Goal: Task Accomplishment & Management: Use online tool/utility

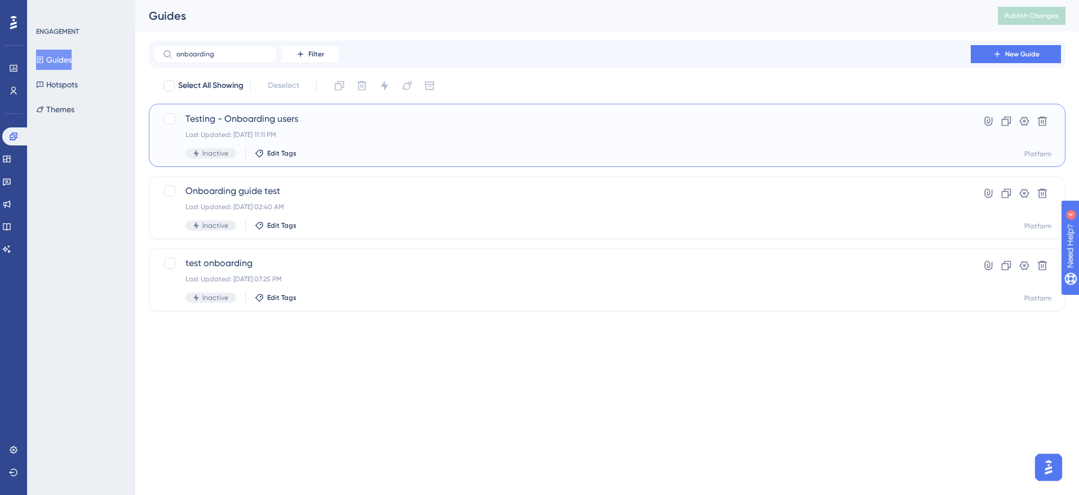
click at [278, 120] on span "Testing - Onboarding users" at bounding box center [561, 119] width 753 height 14
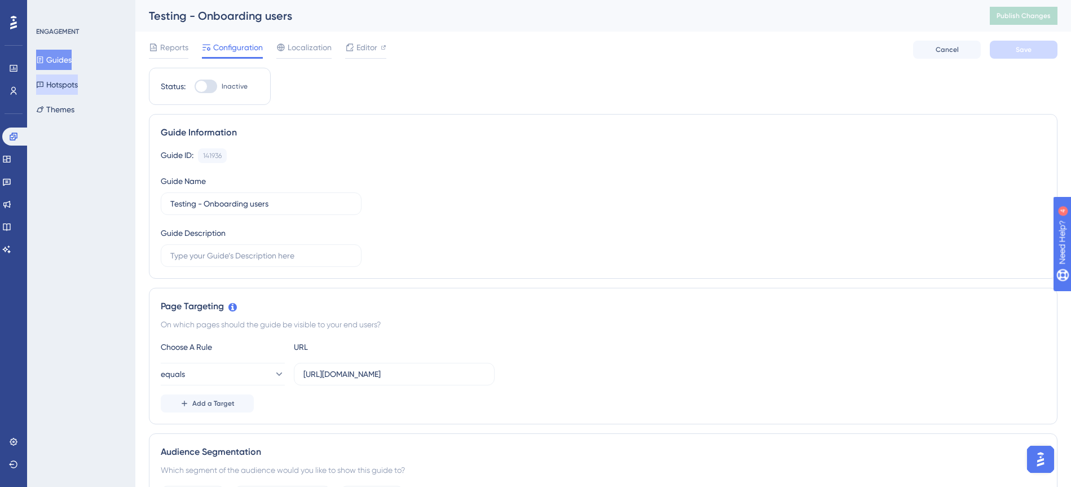
click at [78, 86] on button "Hotspots" at bounding box center [57, 84] width 42 height 20
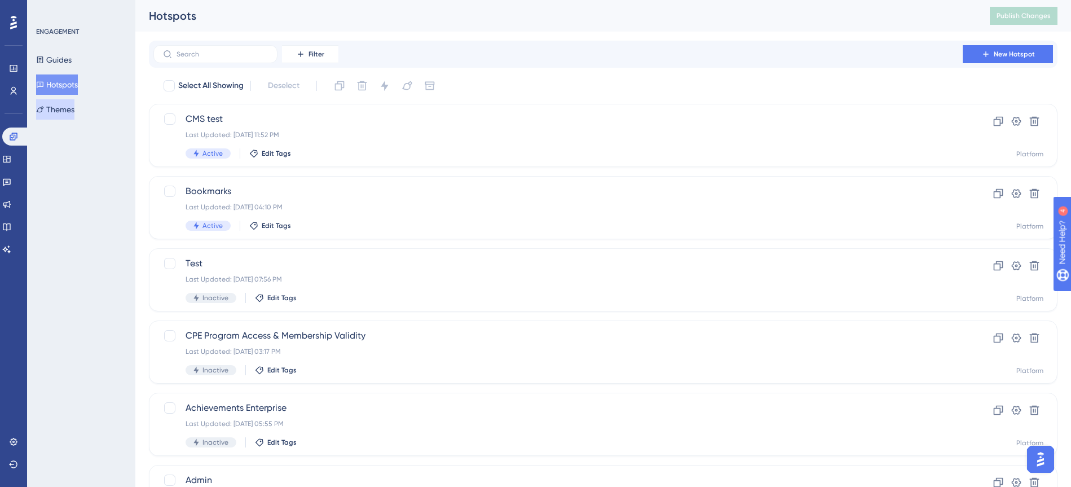
click at [74, 109] on button "Themes" at bounding box center [55, 109] width 38 height 20
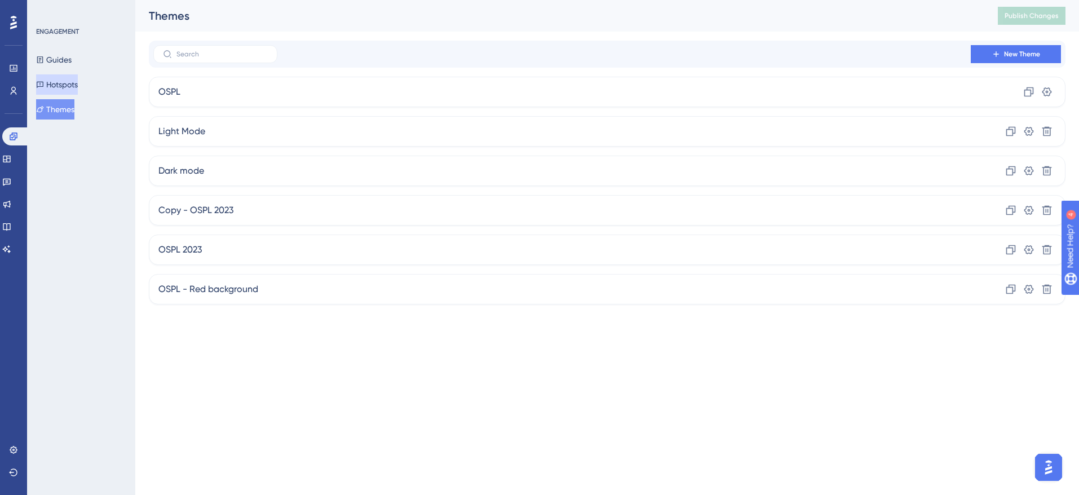
click at [78, 91] on button "Hotspots" at bounding box center [57, 84] width 42 height 20
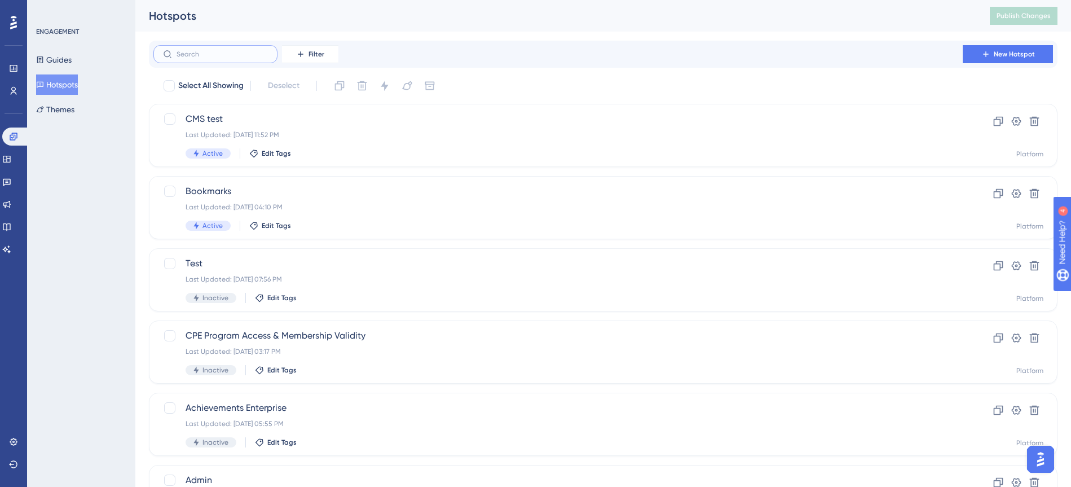
click at [235, 55] on input "text" at bounding box center [221, 54] width 91 height 8
type input "su"
checkbox input "true"
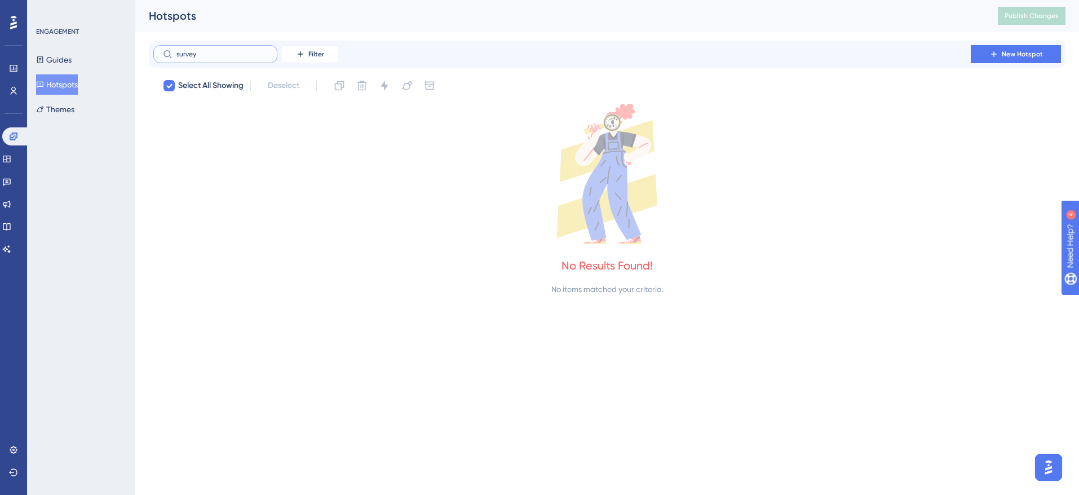
type input "survey"
click at [68, 62] on button "Guides" at bounding box center [54, 60] width 36 height 20
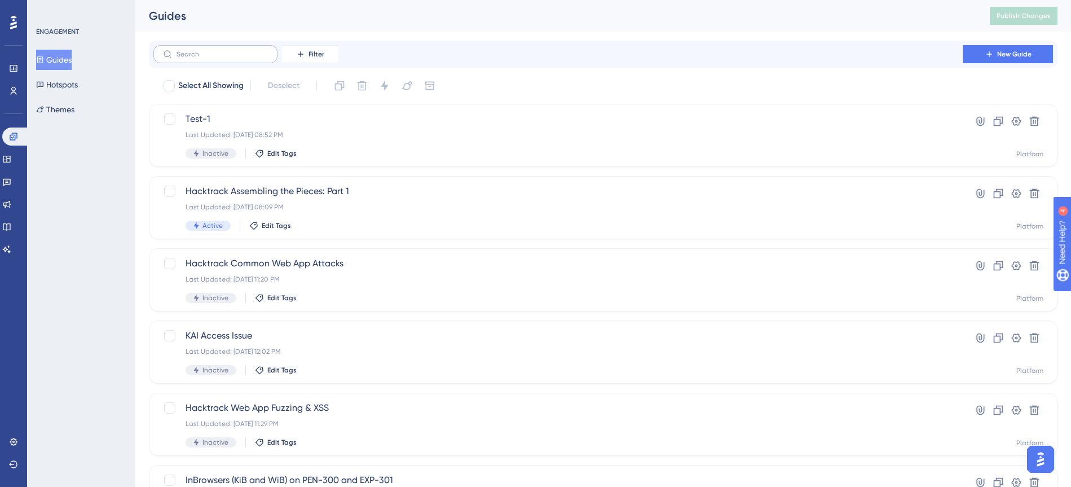
click at [203, 59] on label at bounding box center [215, 54] width 124 height 18
click at [203, 58] on input "text" at bounding box center [221, 54] width 91 height 8
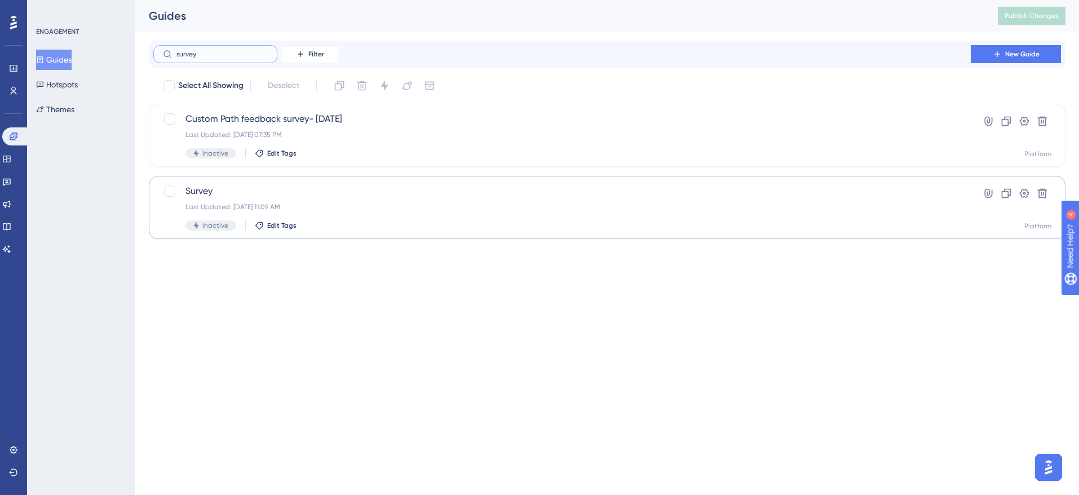
type input "survey"
click at [204, 193] on span "Survey" at bounding box center [561, 191] width 753 height 14
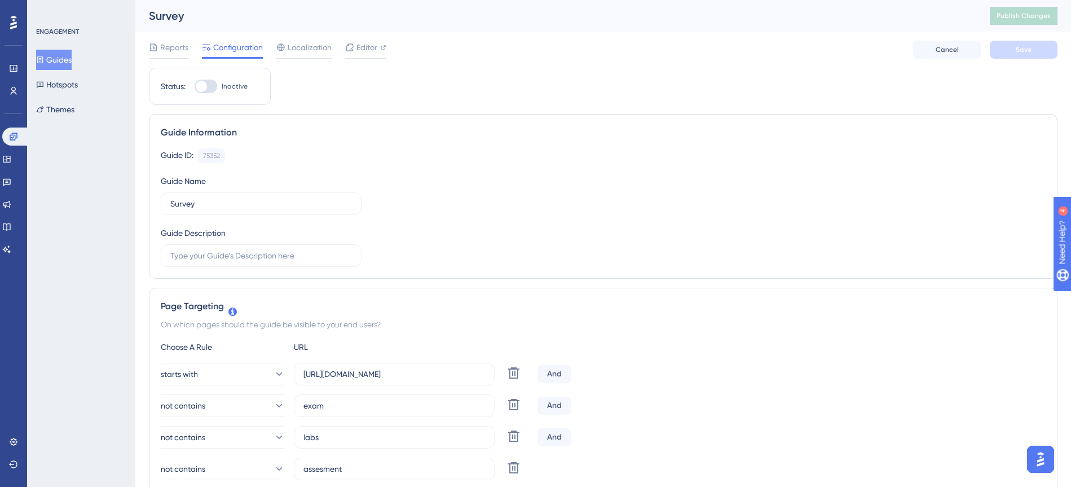
click at [1022, 138] on div "Guide Information" at bounding box center [603, 133] width 885 height 14
click at [60, 62] on button "Guides" at bounding box center [54, 60] width 36 height 20
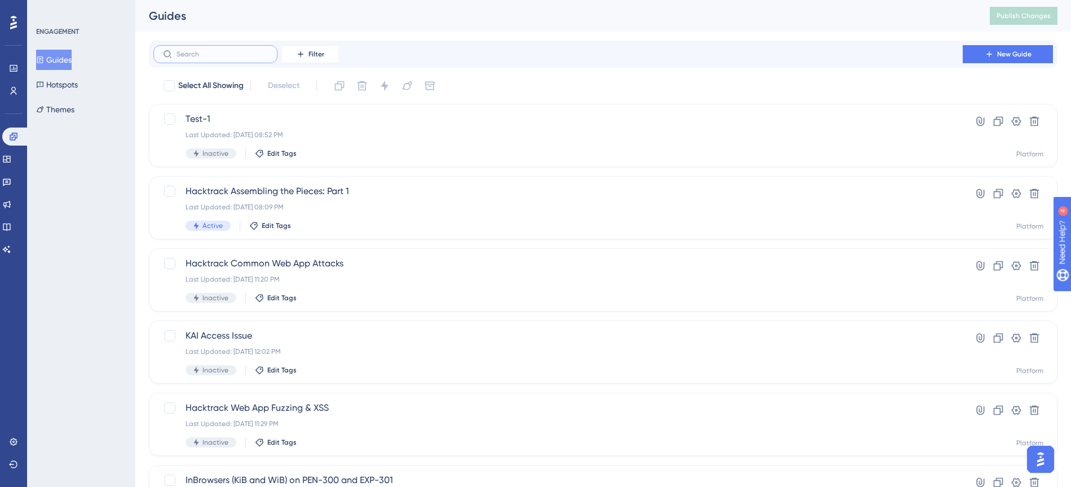
click at [217, 54] on input "text" at bounding box center [221, 54] width 91 height 8
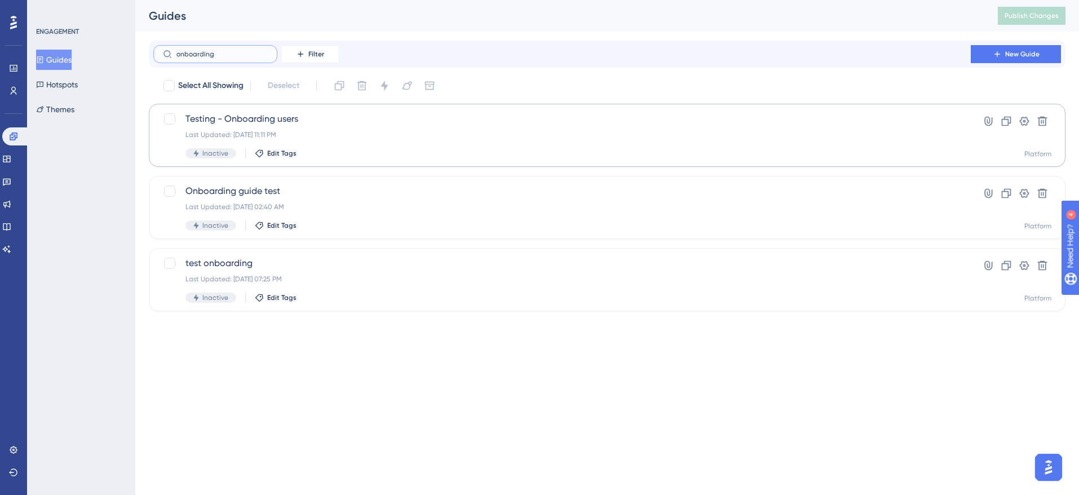
type input "onboarding"
click at [283, 116] on span "Testing - Onboarding users" at bounding box center [561, 119] width 753 height 14
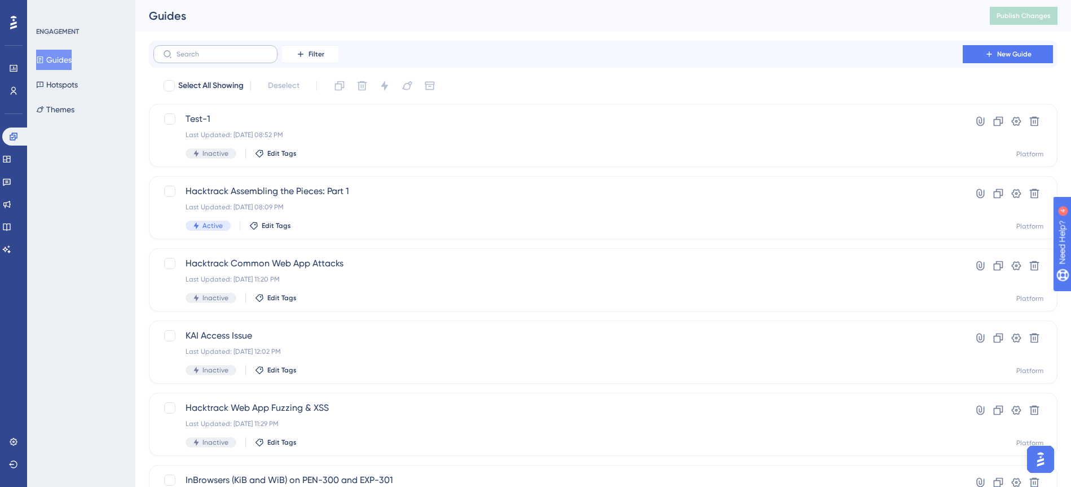
click at [196, 47] on label at bounding box center [215, 54] width 124 height 18
click at [196, 50] on input "text" at bounding box center [221, 54] width 91 height 8
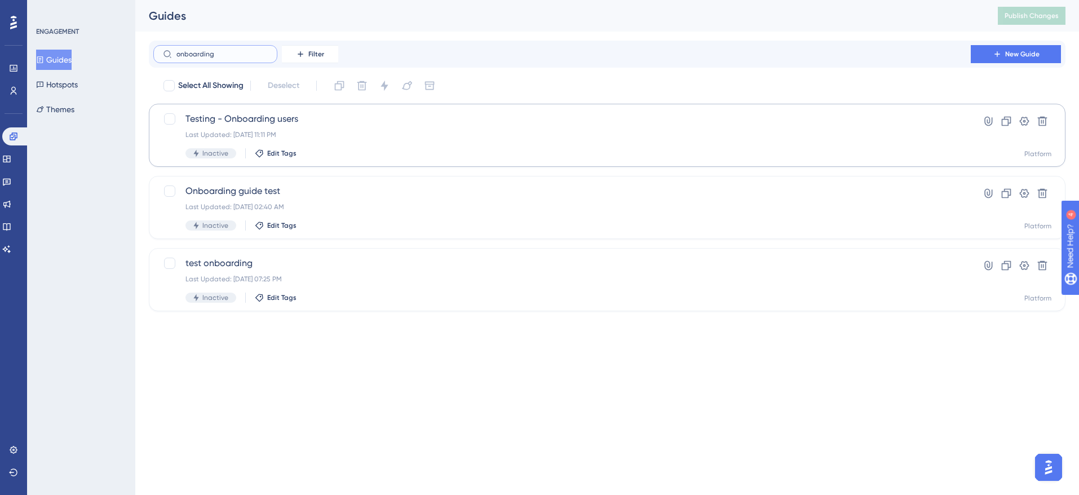
type input "onboarding"
click at [280, 118] on span "Testing - Onboarding users" at bounding box center [561, 119] width 753 height 14
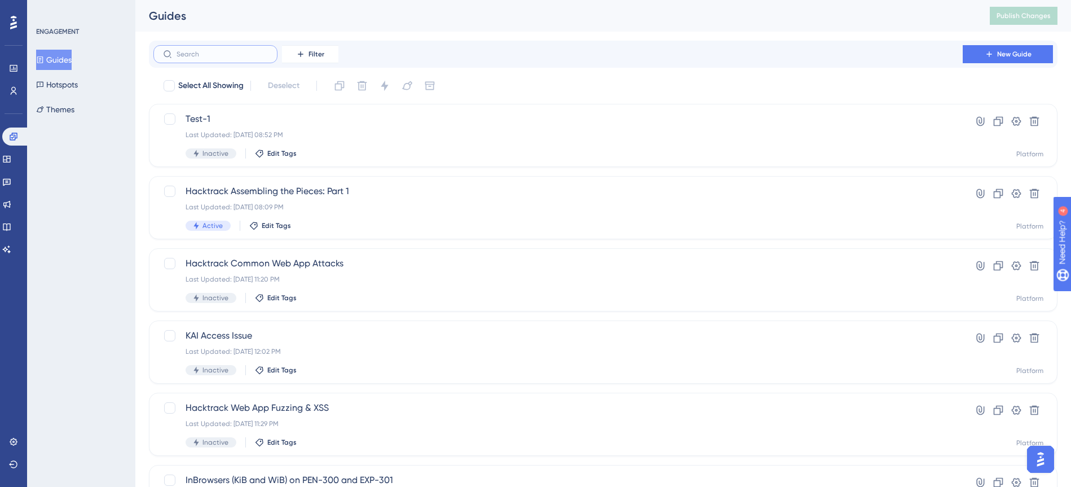
click at [229, 55] on input "text" at bounding box center [221, 54] width 91 height 8
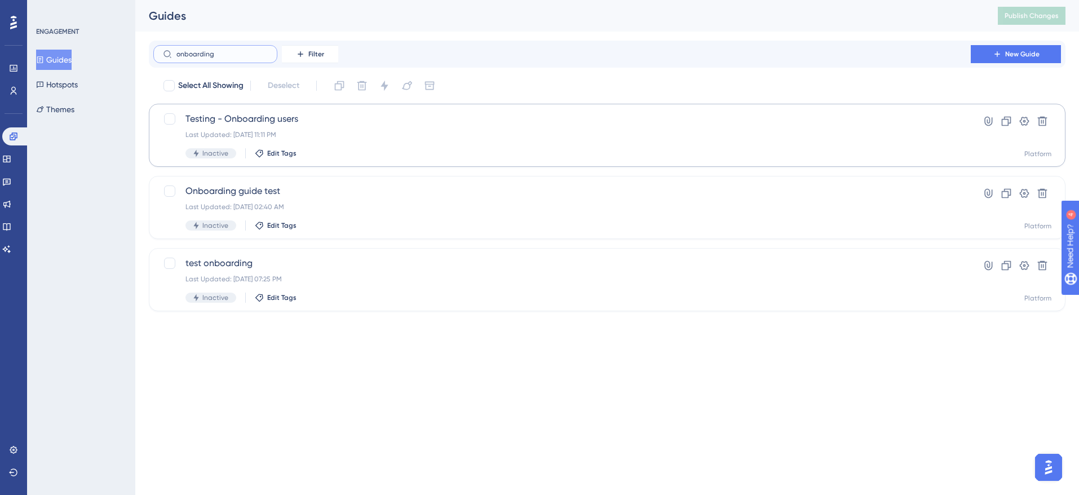
type input "onboarding"
click at [351, 126] on div "Testing - Onboarding users Last Updated: Apr 23 2025, 11:11 PM Inactive Edit Ta…" at bounding box center [561, 135] width 753 height 46
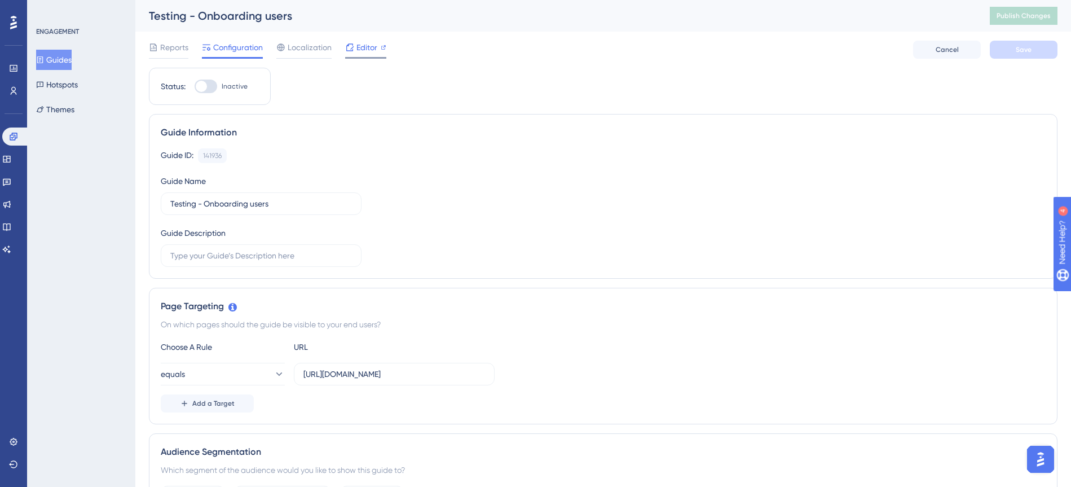
click at [364, 41] on span "Editor" at bounding box center [366, 48] width 21 height 14
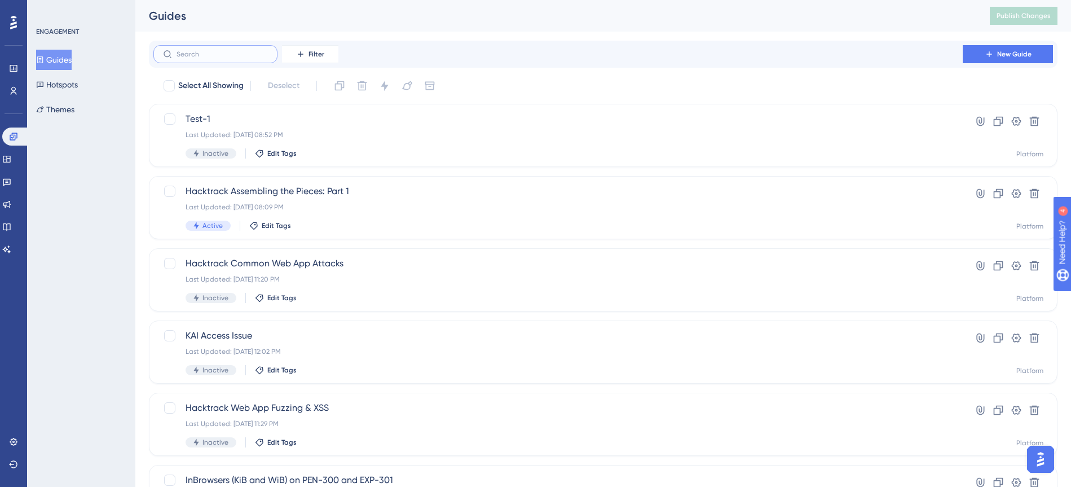
click at [220, 53] on input "text" at bounding box center [221, 54] width 91 height 8
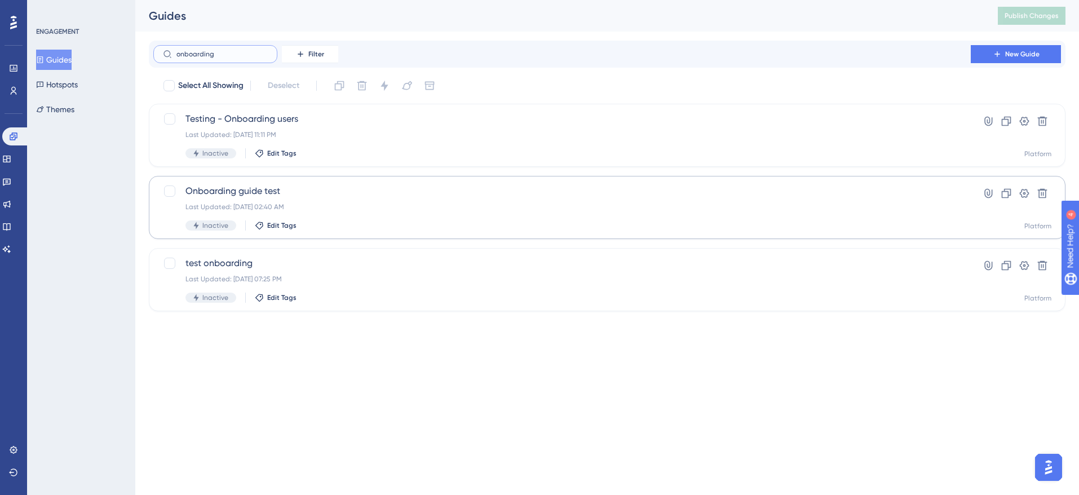
type input "onboarding"
click at [590, 206] on div "Last Updated: Jun 10 2023, 02:40 AM" at bounding box center [561, 206] width 753 height 9
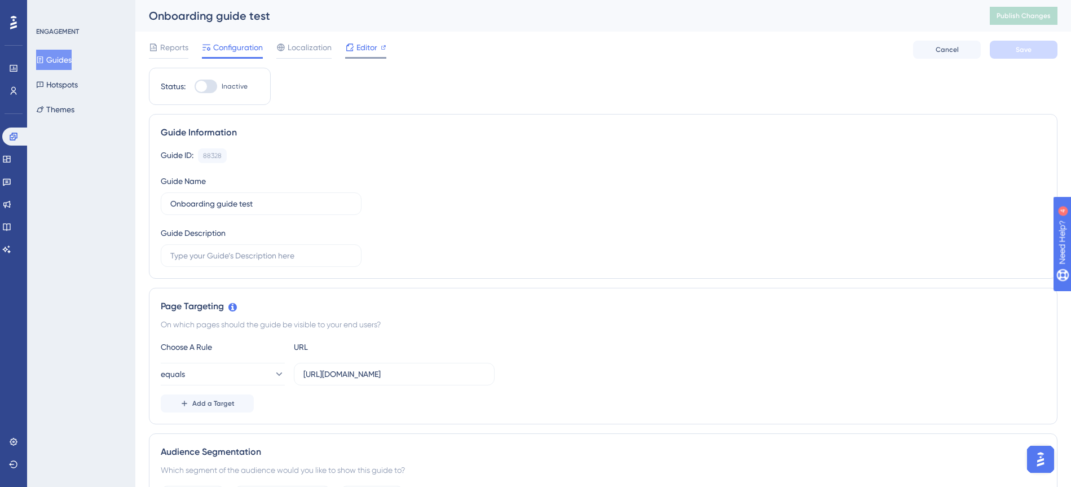
click at [363, 47] on span "Editor" at bounding box center [366, 48] width 21 height 14
click at [70, 56] on button "Guides" at bounding box center [54, 60] width 36 height 20
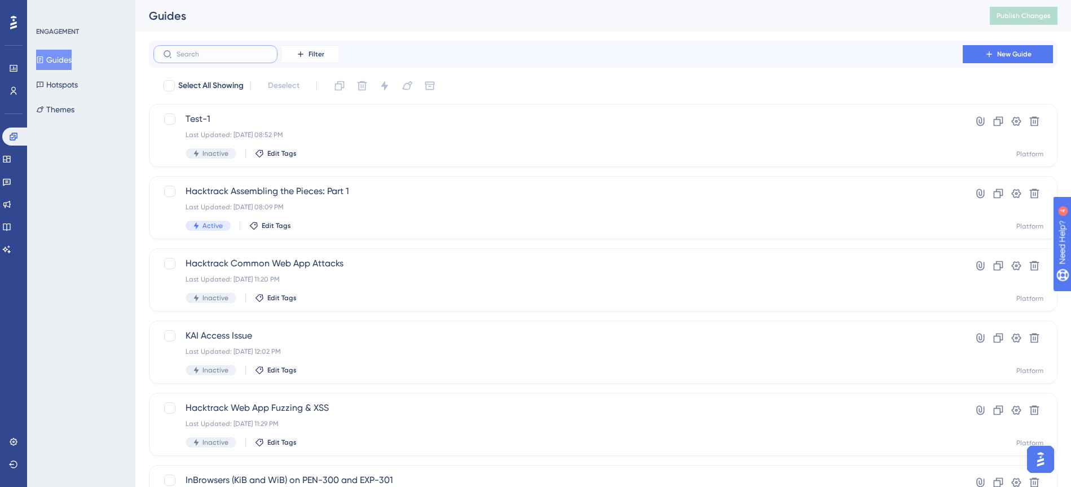
click at [220, 50] on input "text" at bounding box center [221, 54] width 91 height 8
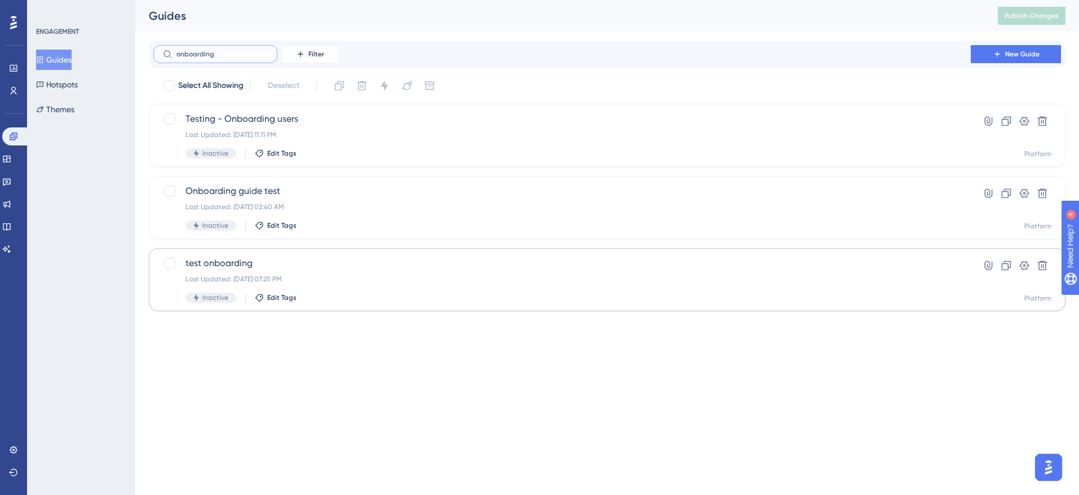
type input "onboarding"
click at [446, 280] on div "Last Updated: May 25 2023, 07:25 PM" at bounding box center [561, 279] width 753 height 9
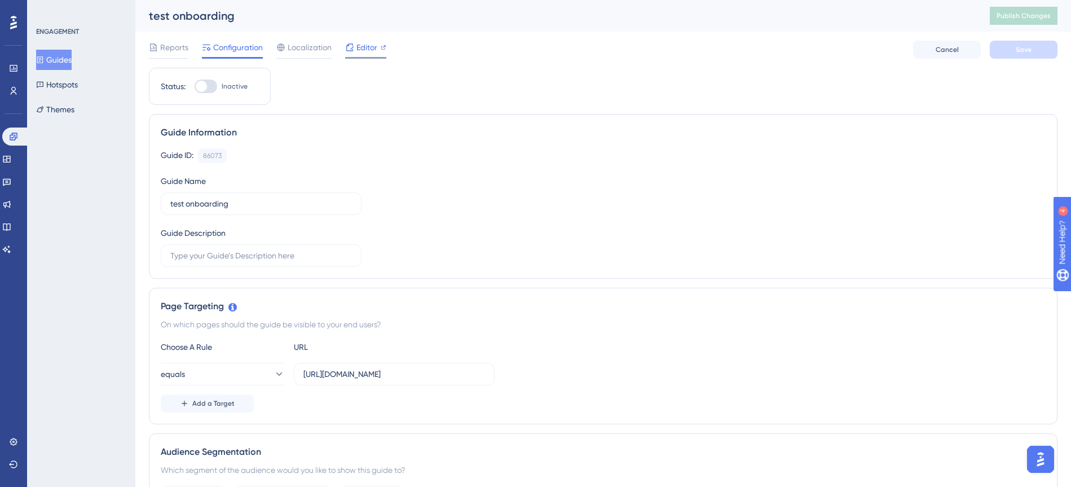
click at [378, 50] on div "Editor" at bounding box center [365, 48] width 41 height 14
click at [67, 63] on button "Guides" at bounding box center [54, 60] width 36 height 20
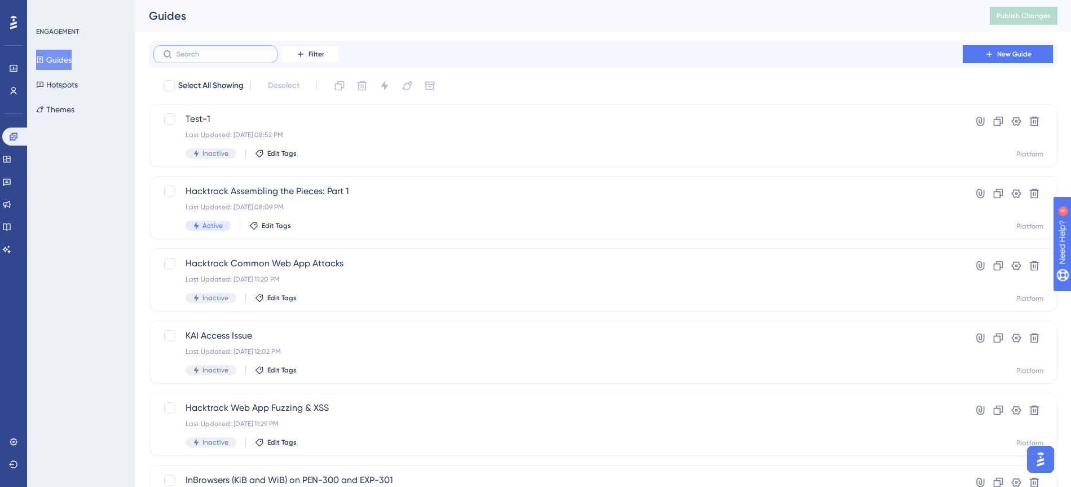
click at [201, 54] on input "text" at bounding box center [221, 54] width 91 height 8
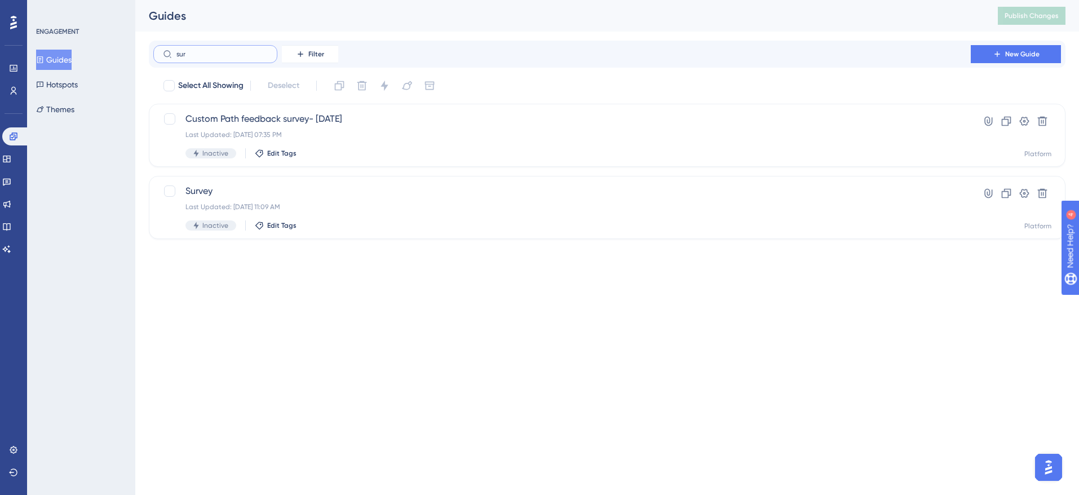
type input "sure"
checkbox input "true"
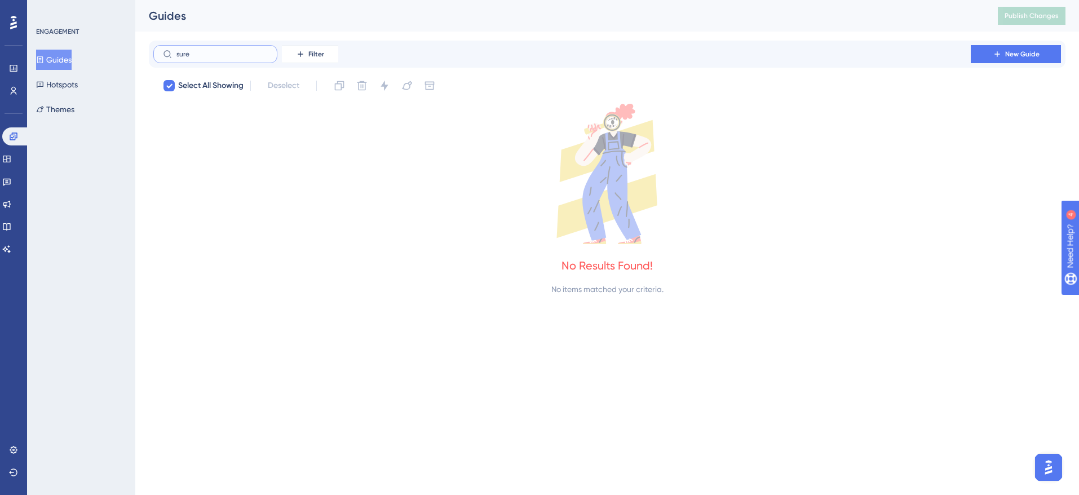
type input "sur"
checkbox input "false"
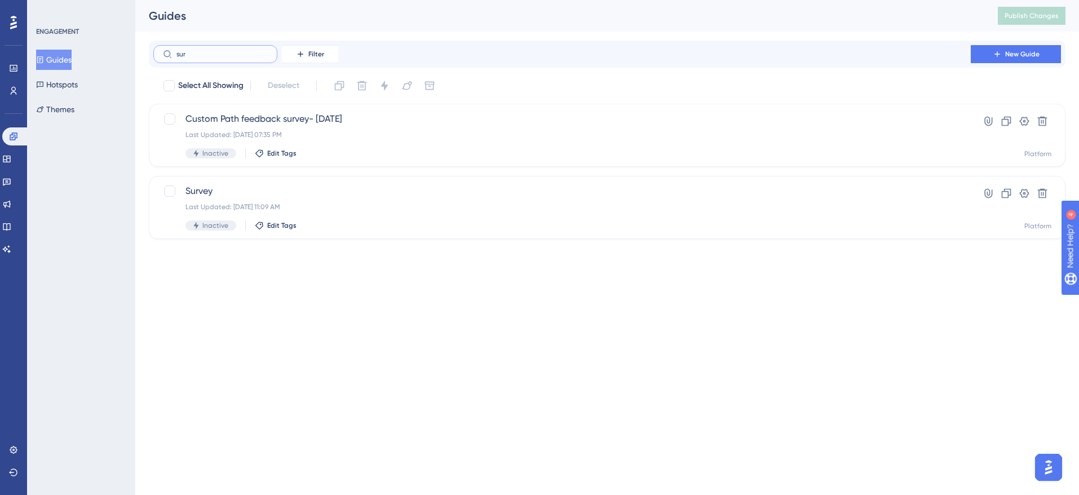
type input "surc"
checkbox input "true"
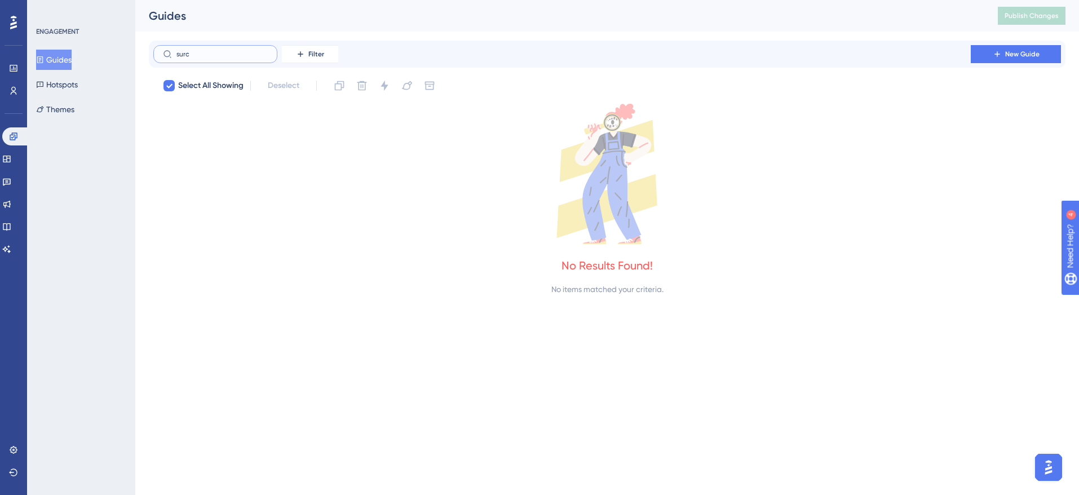
type input "sur"
checkbox input "false"
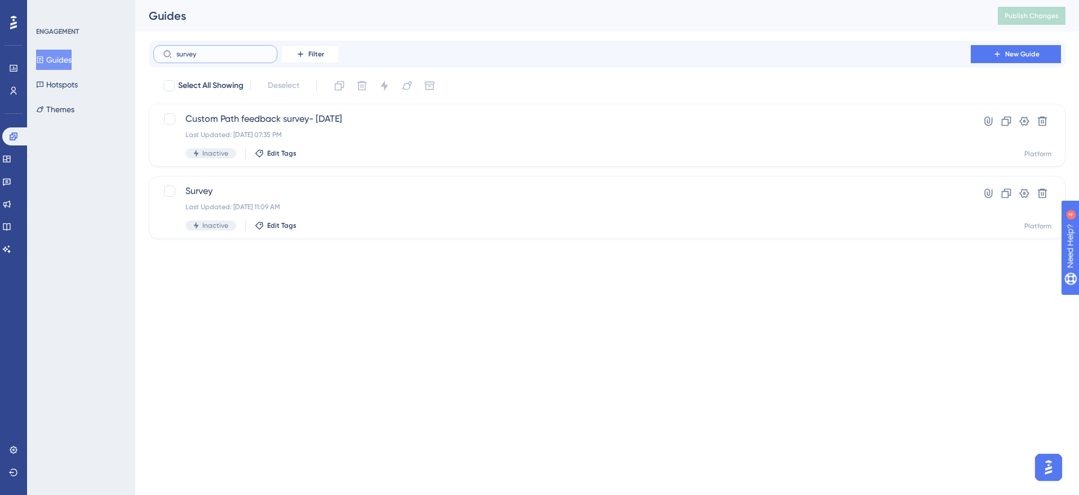
type input "survey"
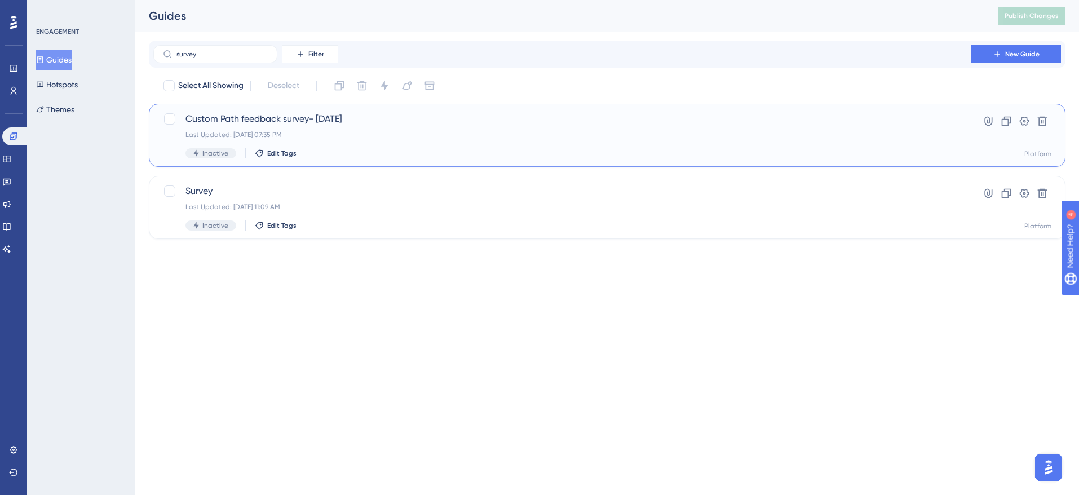
click at [510, 129] on div "Custom Path feedback survey- sept 2024 Last Updated: Mar 14 2025, 07:35 PM Inac…" at bounding box center [561, 135] width 753 height 46
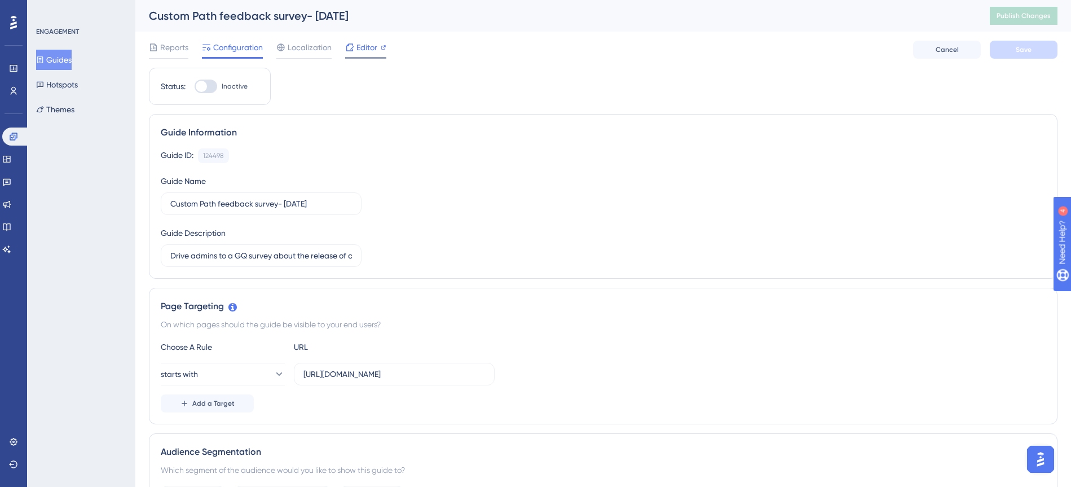
click at [364, 42] on span "Editor" at bounding box center [366, 48] width 21 height 14
click at [365, 48] on span "Editor" at bounding box center [366, 48] width 21 height 14
click at [11, 227] on icon at bounding box center [6, 226] width 9 height 9
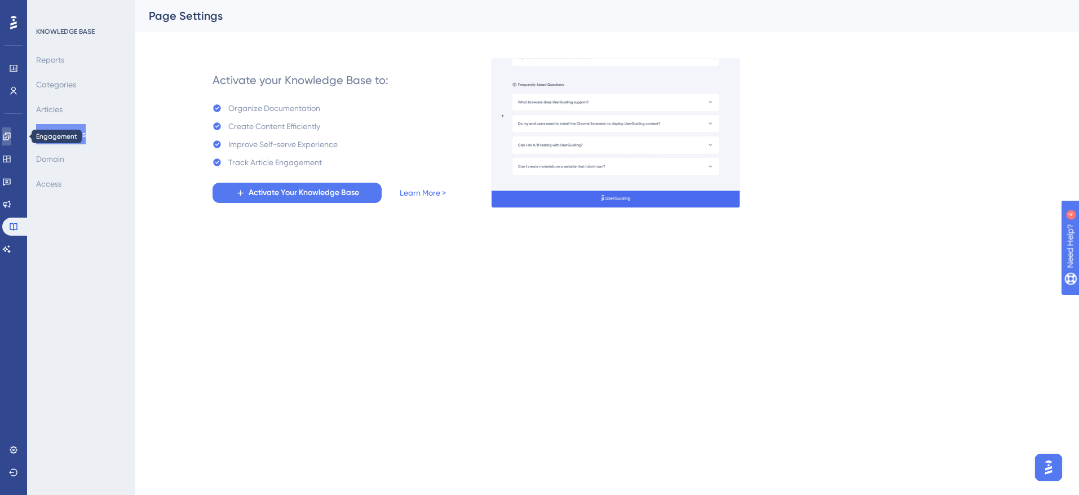
click at [10, 140] on icon at bounding box center [6, 135] width 7 height 7
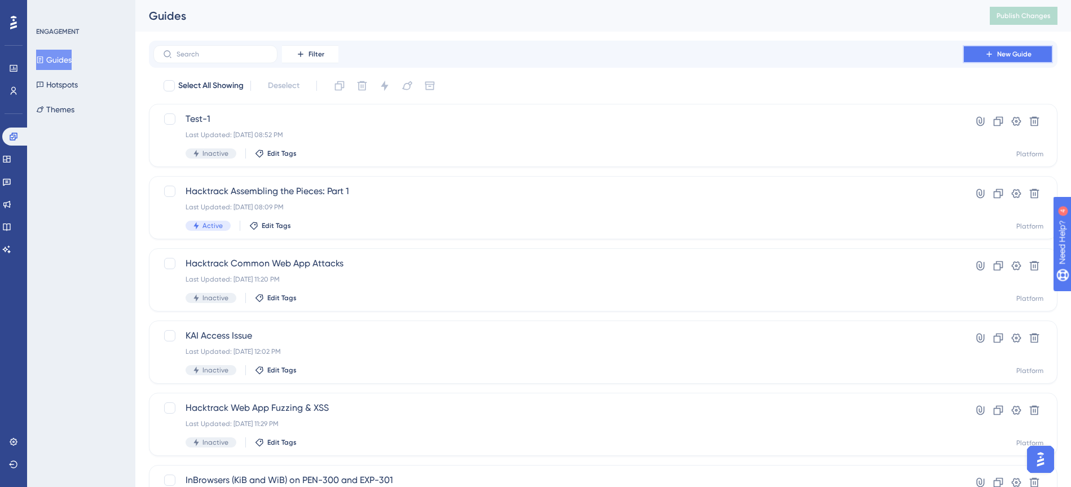
click at [1011, 56] on span "New Guide" at bounding box center [1014, 54] width 34 height 9
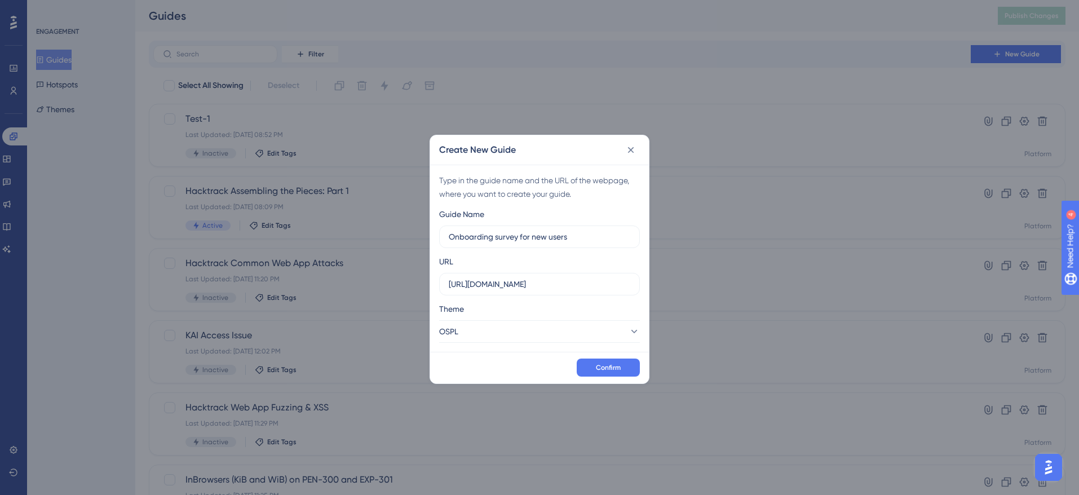
type input "Onboarding survey for new users"
click at [563, 288] on input "https://portal.offsec.com" at bounding box center [540, 284] width 182 height 12
drag, startPoint x: 567, startPoint y: 286, endPoint x: 374, endPoint y: 284, distance: 192.8
click at [374, 284] on div "Create New Guide Type in the guide name and the URL of the webpage, where you w…" at bounding box center [539, 247] width 1079 height 495
paste input "/dashboard"
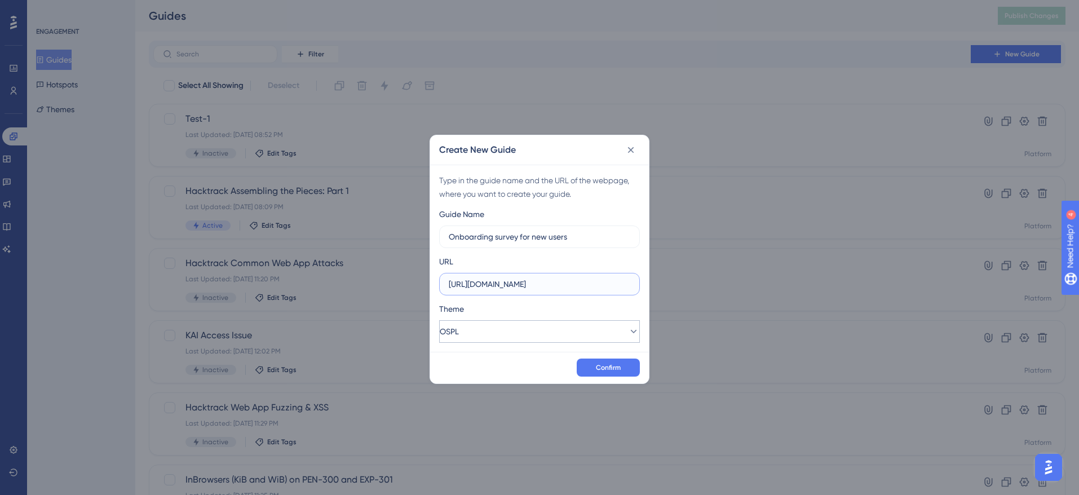
type input "https://portal.offsec.com/dashboard"
click at [595, 333] on button "OSPL" at bounding box center [539, 331] width 201 height 23
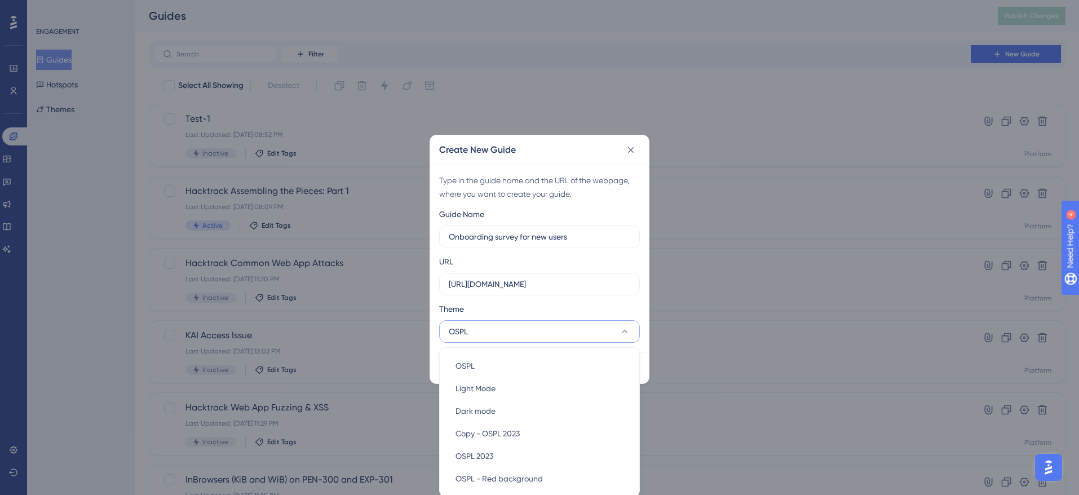
scroll to position [10, 0]
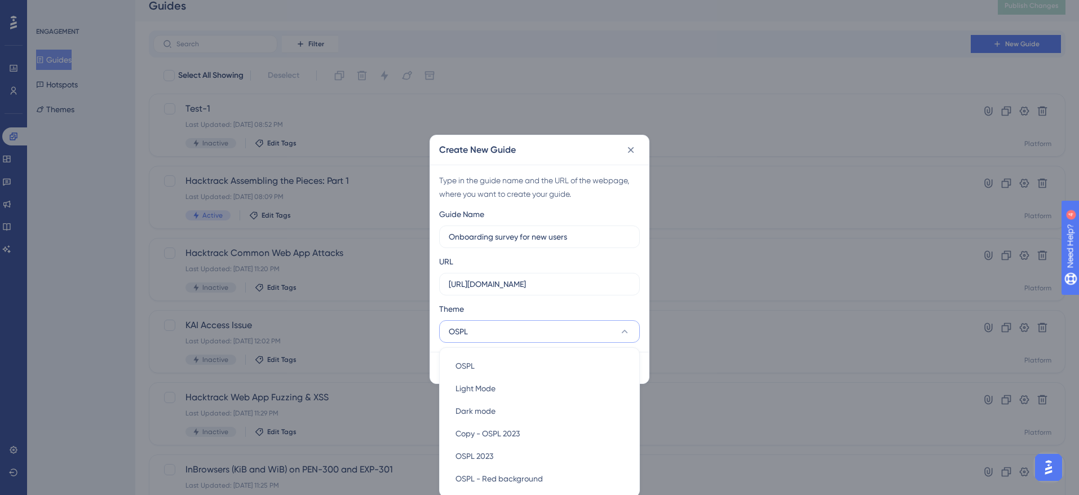
click at [594, 331] on button "OSPL" at bounding box center [539, 331] width 201 height 23
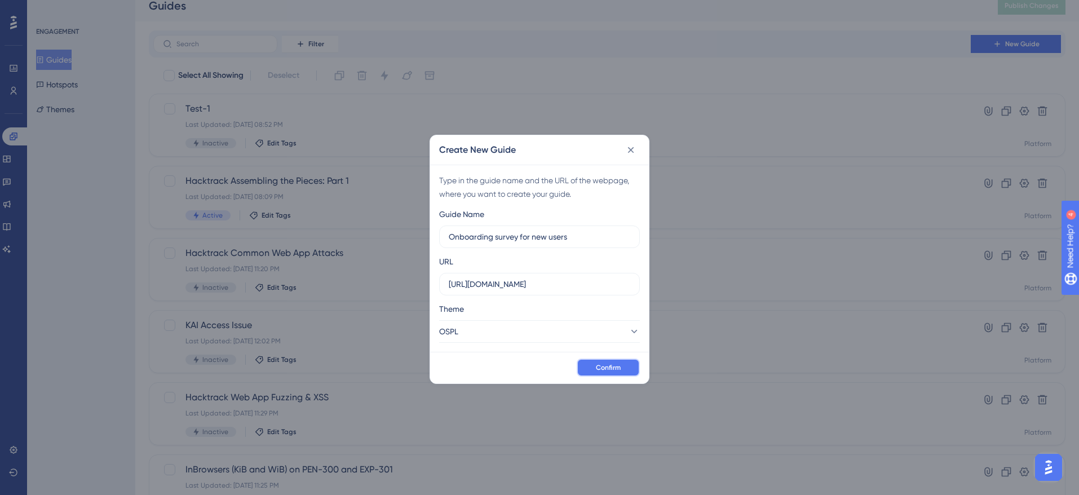
click at [625, 368] on button "Confirm" at bounding box center [608, 368] width 63 height 18
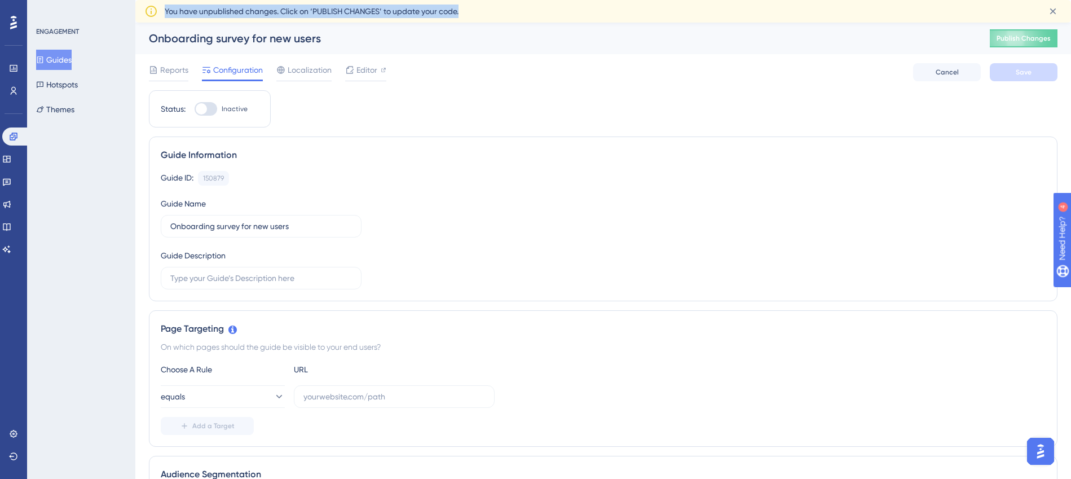
click at [532, 176] on div "Guide ID: 150879 Copy" at bounding box center [603, 178] width 885 height 15
click at [229, 278] on input "text" at bounding box center [261, 278] width 182 height 12
paste input "Collects feedback from new users on the OffSec onboarding process to identify s…"
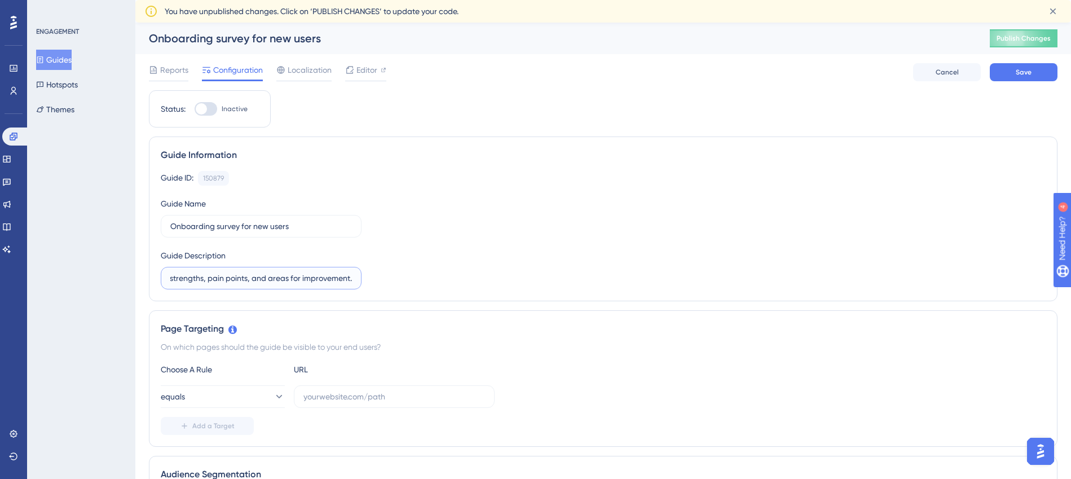
scroll to position [0, 289]
type input "Collects feedback from new users on the OffSec onboarding process to identify s…"
click at [674, 281] on div "Guide ID: 150879 Copy Guide Name Onboarding survey for new users Guide Descript…" at bounding box center [603, 230] width 885 height 118
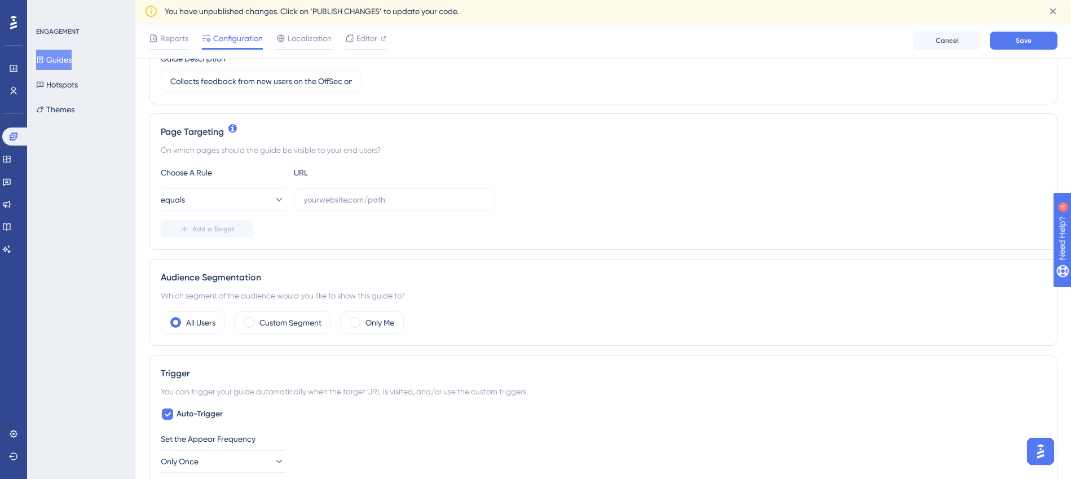
scroll to position [210, 0]
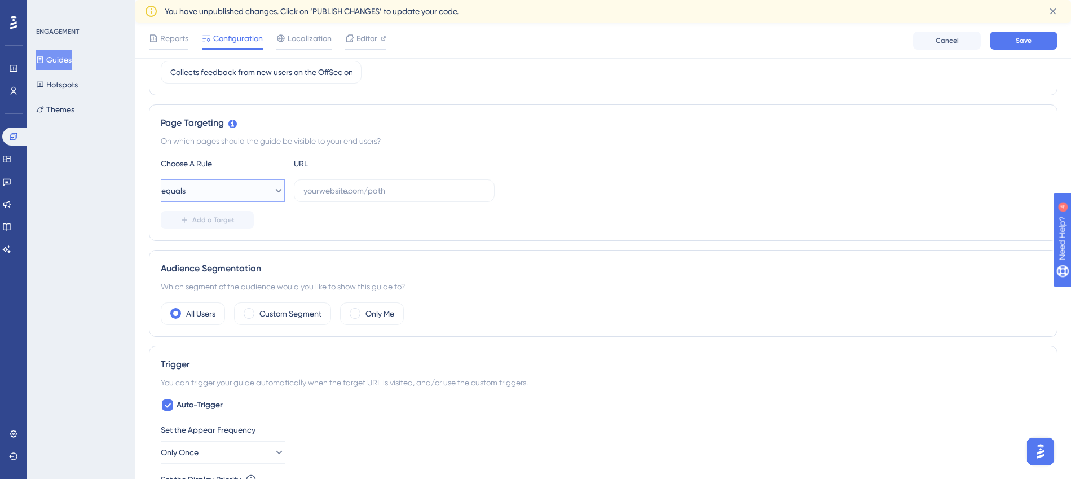
click at [273, 187] on icon at bounding box center [278, 190] width 11 height 11
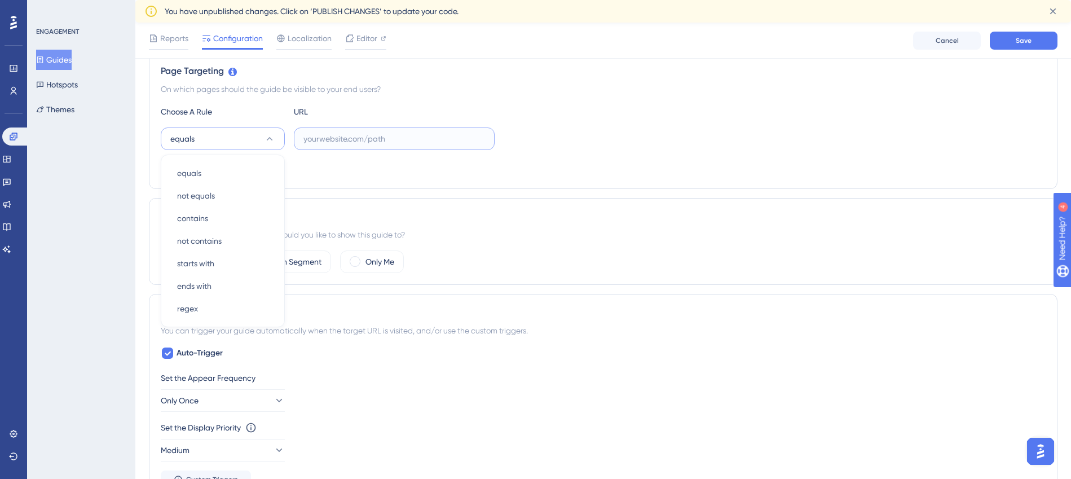
click at [341, 141] on input "text" at bounding box center [394, 138] width 182 height 12
paste input "https://portal.offsec.com/dashboard"
type input "https://portal.offsec.com/dashboard"
click at [441, 173] on div "Add a Target" at bounding box center [603, 168] width 885 height 18
click at [294, 258] on label "Custom Segment" at bounding box center [290, 262] width 62 height 14
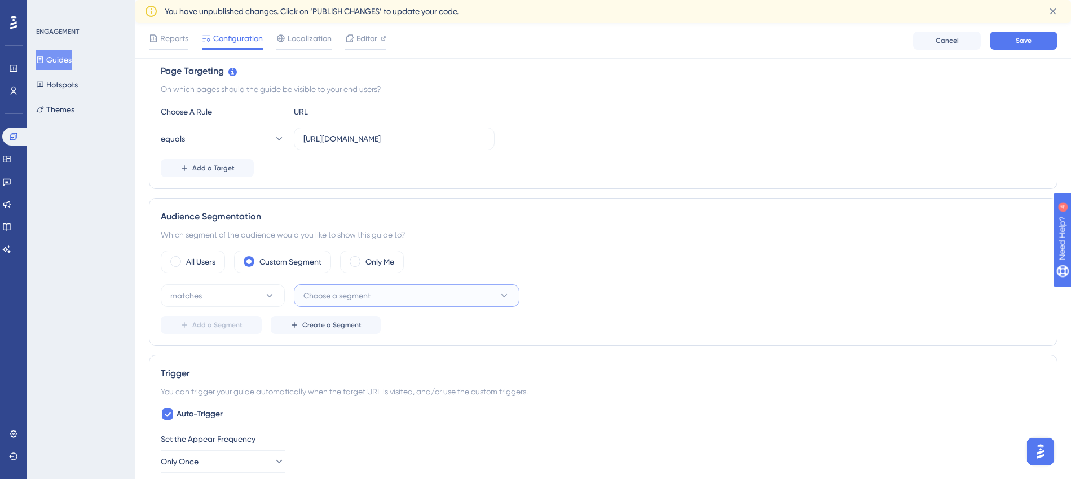
click at [483, 297] on button "Choose a segment" at bounding box center [406, 295] width 225 height 23
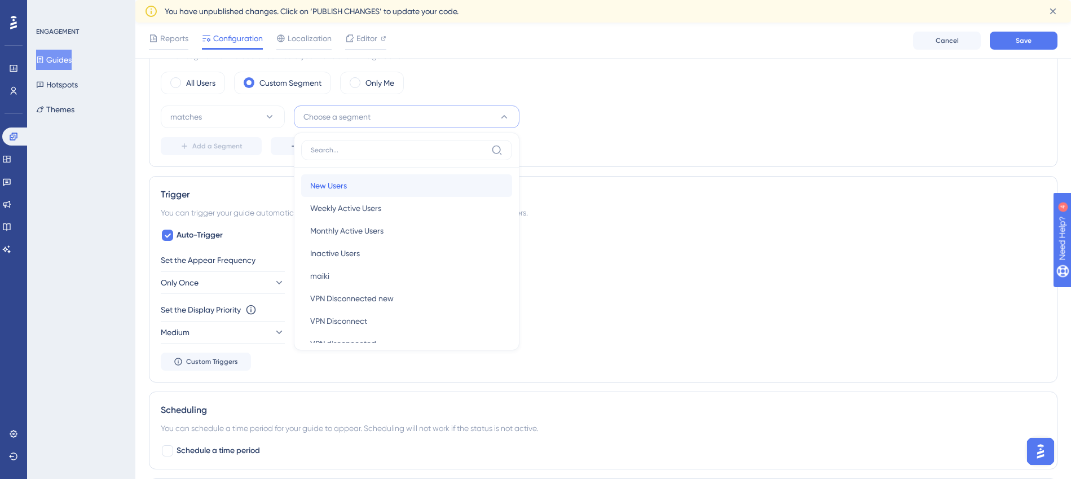
click at [414, 184] on div "New Users New Users" at bounding box center [406, 185] width 193 height 23
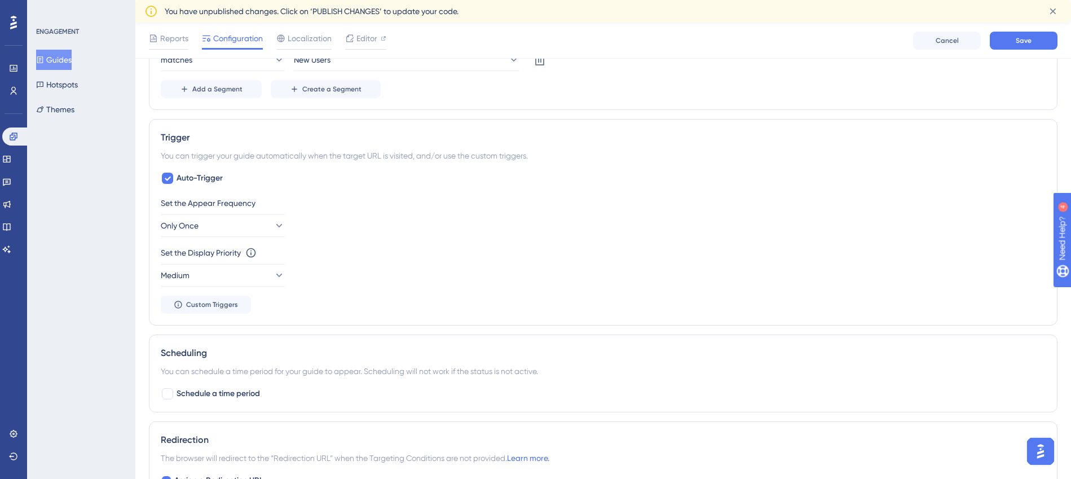
scroll to position [499, 0]
click at [238, 221] on button "Only Once" at bounding box center [223, 224] width 124 height 23
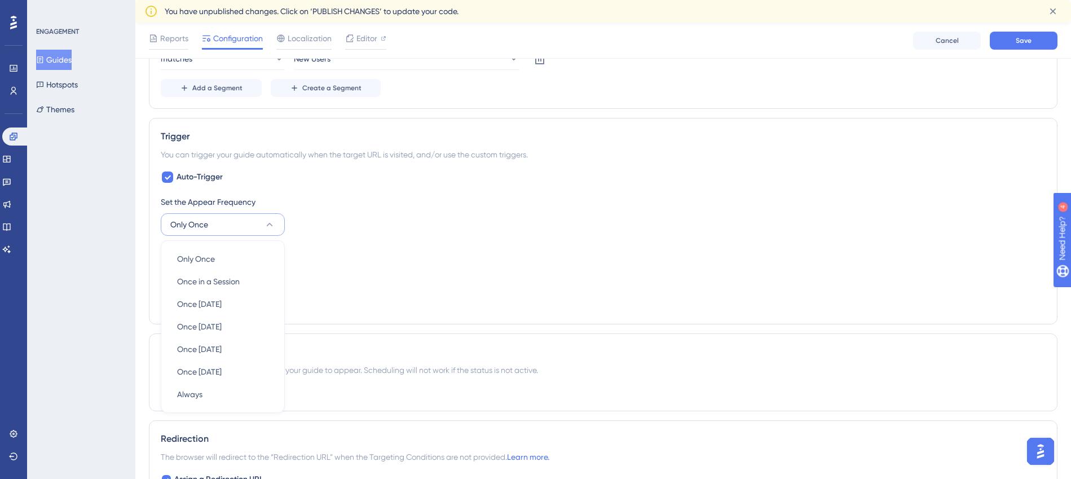
scroll to position [586, 0]
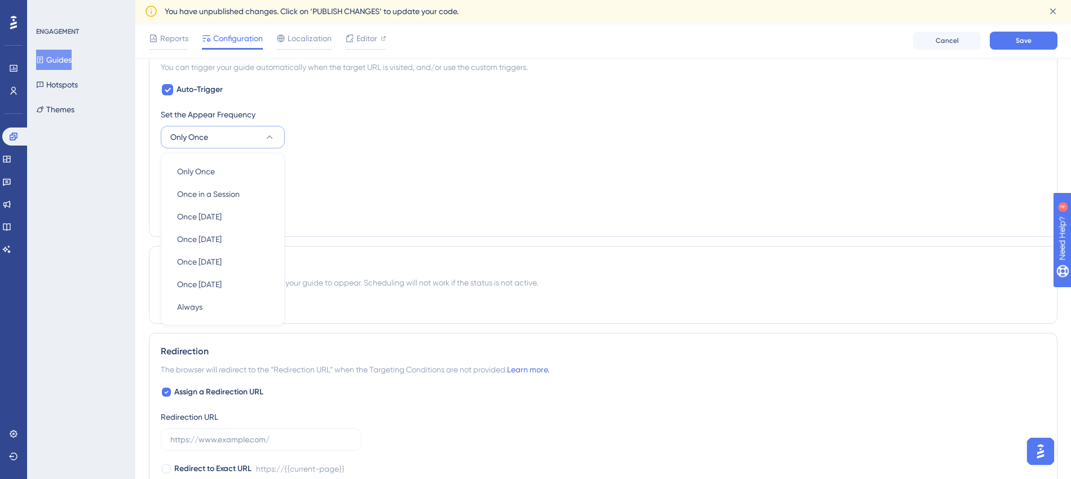
click at [401, 158] on div "Set the Display Priority This option will set the display priority between auto…" at bounding box center [603, 164] width 885 height 14
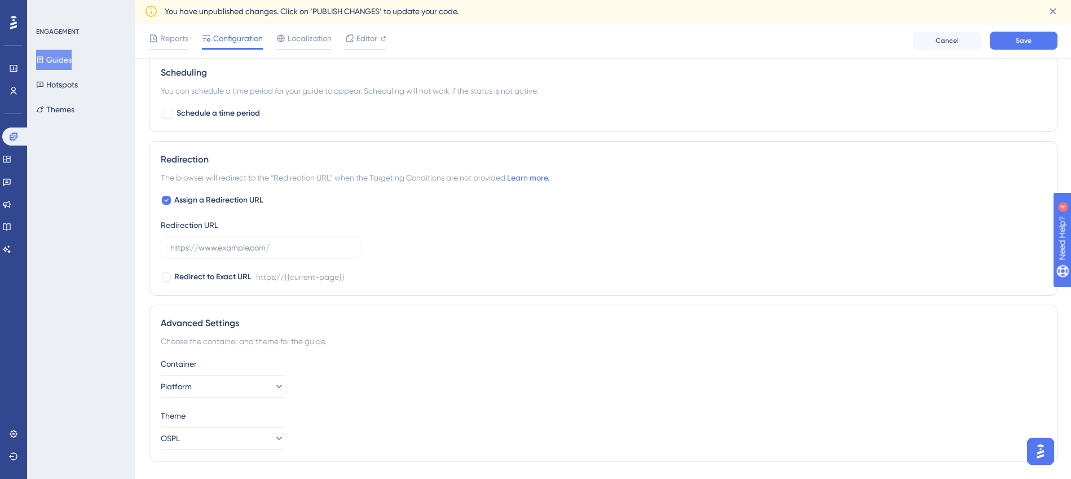
scroll to position [780, 0]
click at [246, 242] on input "text" at bounding box center [261, 246] width 182 height 12
paste input "https://portal.offsec.com/dashboard"
type input "https://portal.offsec.com/dashboard"
click at [480, 246] on div "Assign a Redirection URL Redirection URL https://portal.offsec.com/dashboard Re…" at bounding box center [603, 237] width 885 height 90
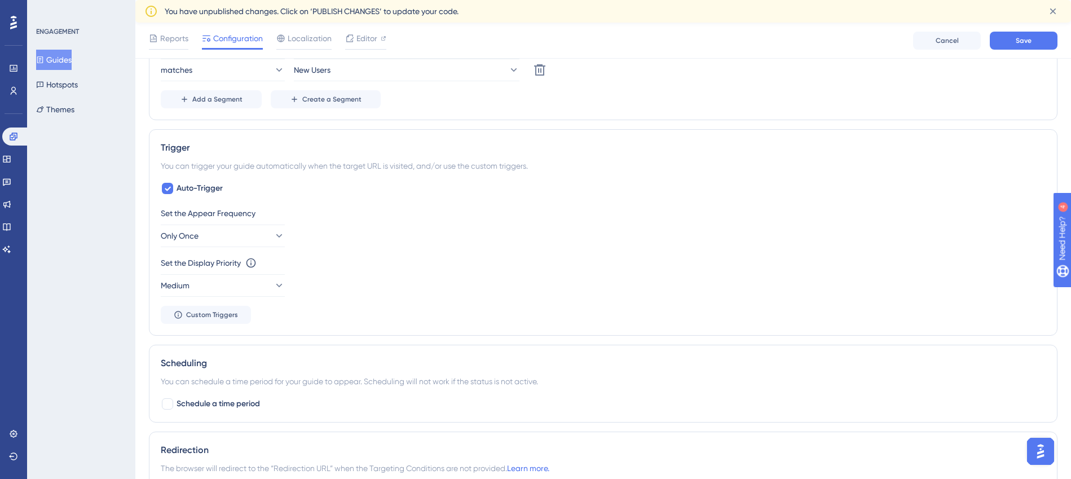
scroll to position [485, 0]
click at [240, 236] on button "Only Once" at bounding box center [223, 238] width 124 height 23
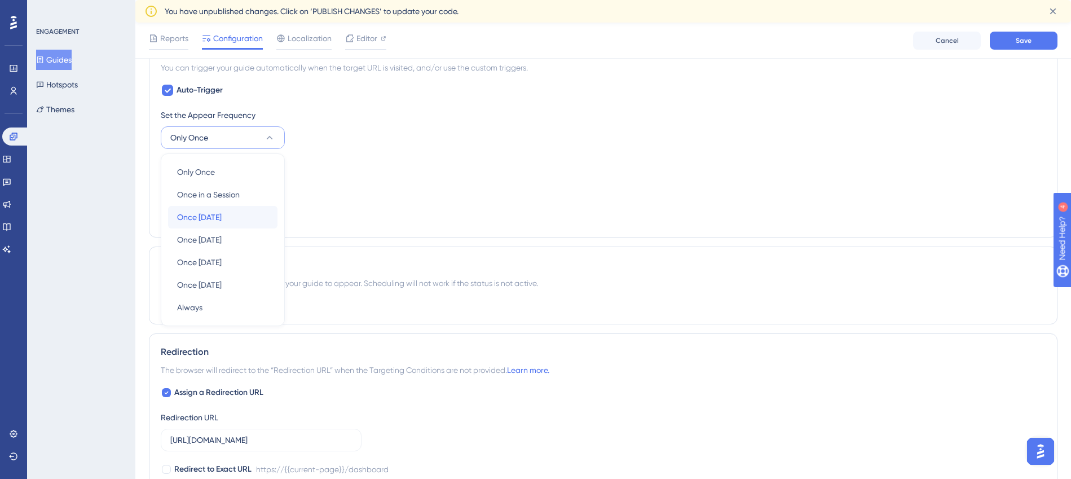
click at [238, 223] on div "Once in 1 day Once in 1 day" at bounding box center [222, 217] width 91 height 23
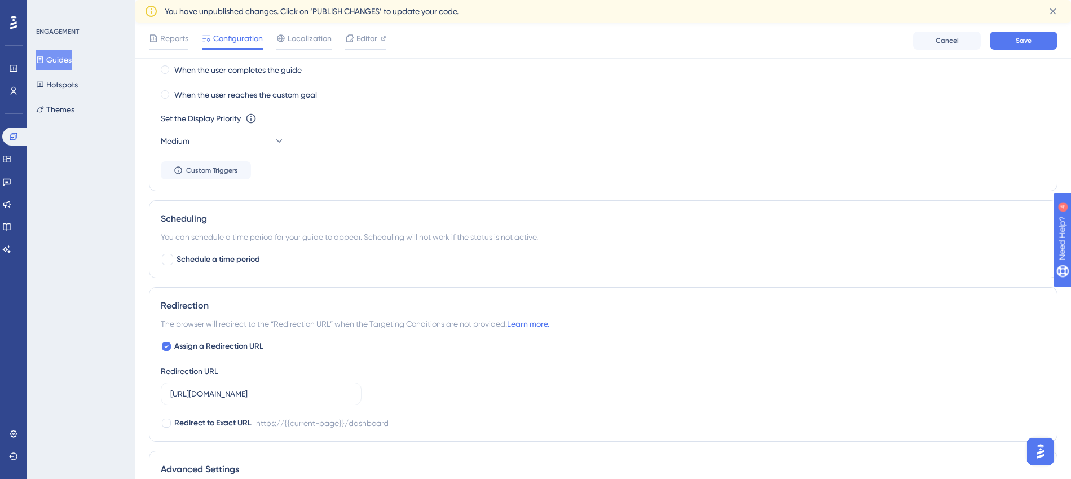
scroll to position [756, 0]
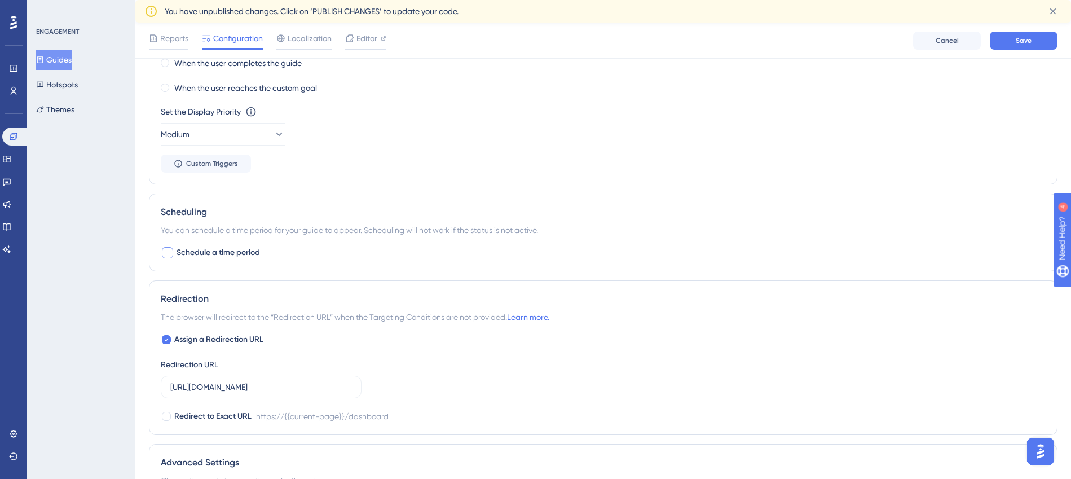
click at [169, 254] on div at bounding box center [167, 252] width 11 height 11
checkbox input "true"
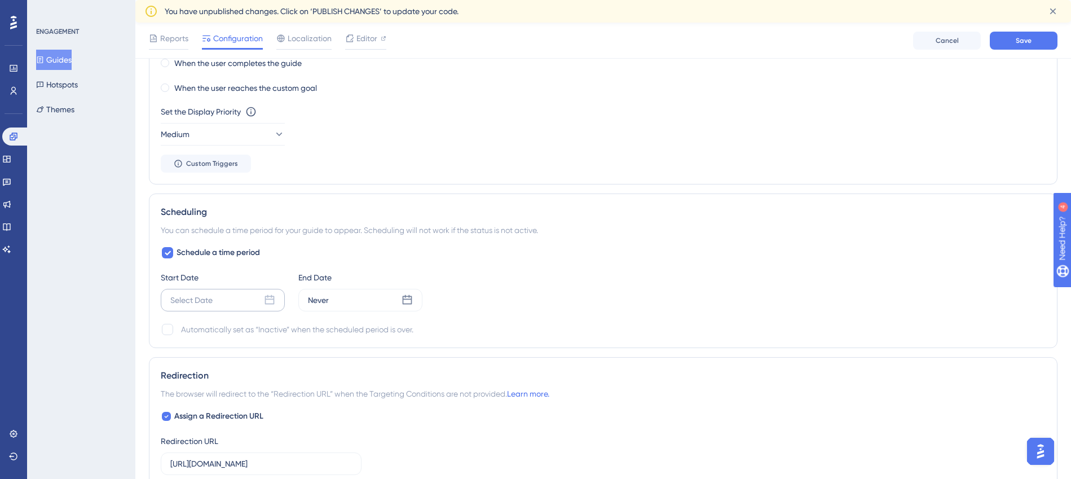
click at [253, 297] on div "Select Date" at bounding box center [223, 300] width 124 height 23
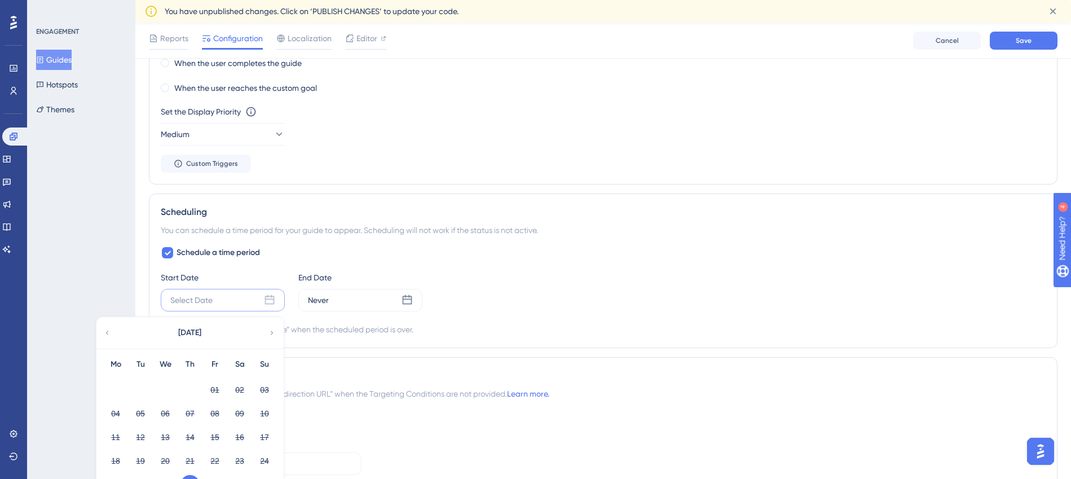
click at [271, 330] on icon at bounding box center [272, 332] width 3 height 4
click at [116, 391] on button "01" at bounding box center [115, 389] width 19 height 19
click at [112, 390] on button "01" at bounding box center [115, 389] width 19 height 19
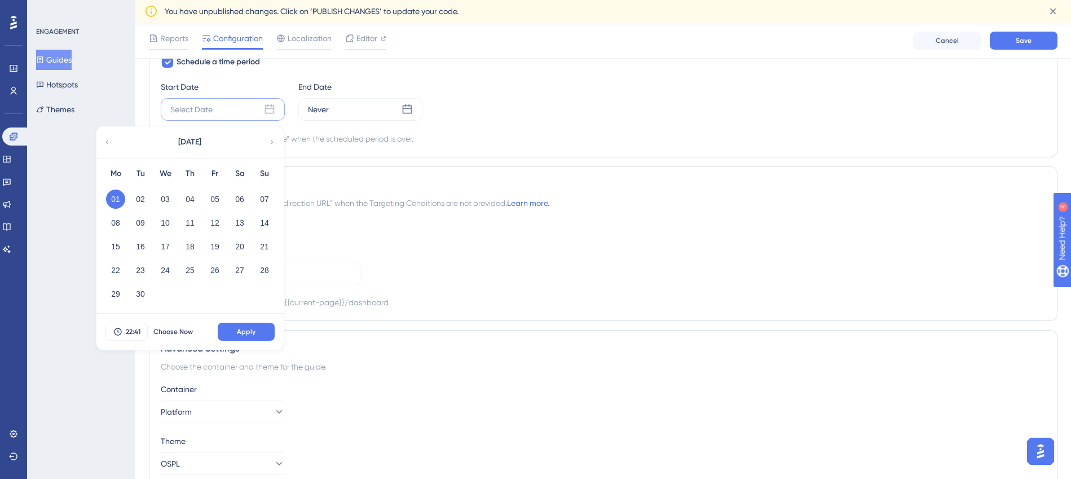
scroll to position [948, 0]
click at [245, 330] on span "Apply" at bounding box center [246, 329] width 19 height 9
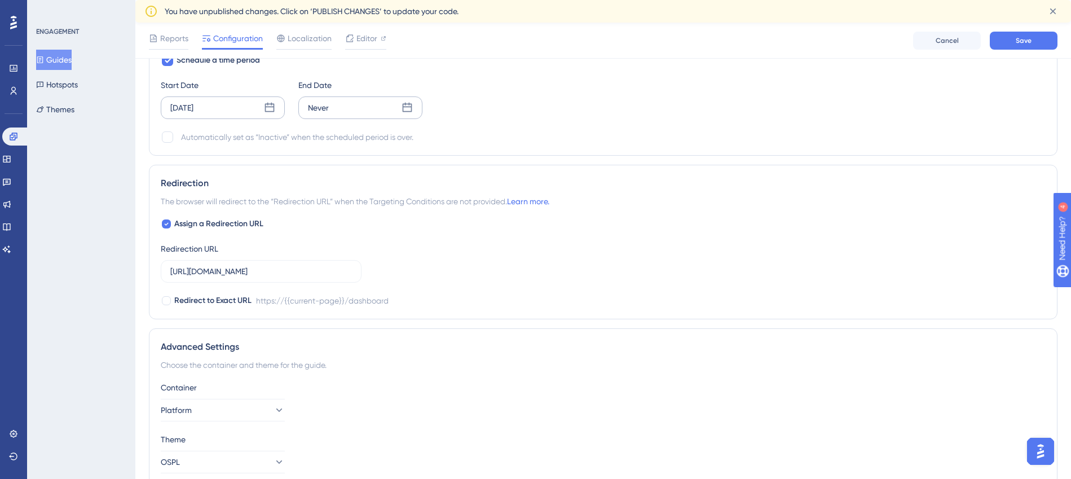
click at [406, 108] on icon at bounding box center [406, 107] width 11 height 11
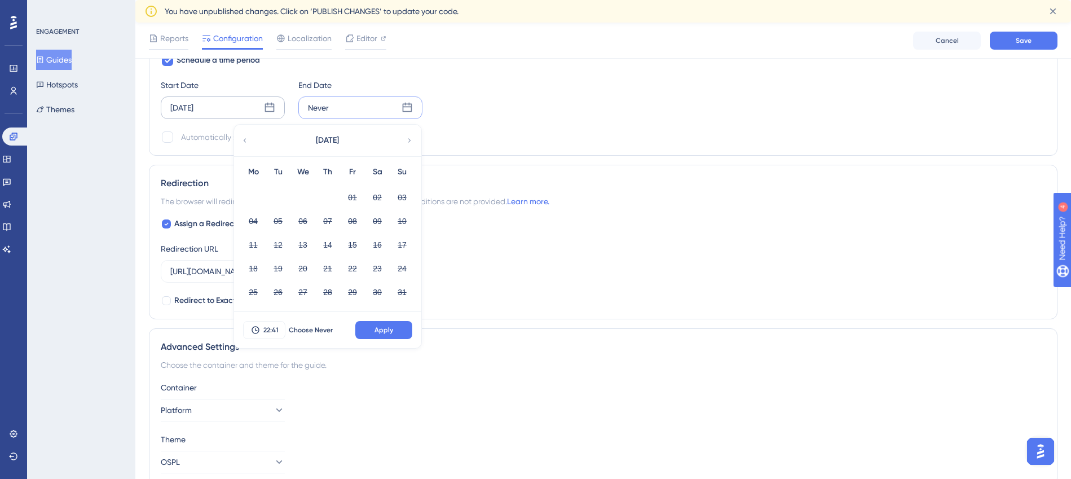
click at [404, 139] on div "August 2025" at bounding box center [327, 141] width 186 height 32
click at [405, 140] on icon at bounding box center [409, 140] width 8 height 10
click at [408, 244] on button "21" at bounding box center [401, 244] width 19 height 19
click at [401, 329] on button "Apply" at bounding box center [383, 330] width 57 height 18
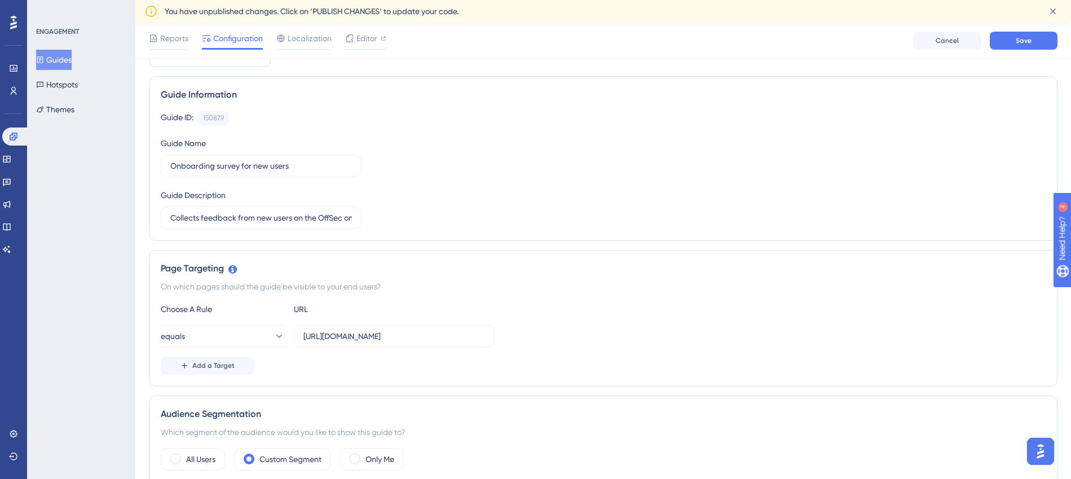
scroll to position [63, 0]
click at [1032, 39] on button "Save" at bounding box center [1023, 41] width 68 height 18
